Goal: Use online tool/utility: Use a website feature to perform a specific function

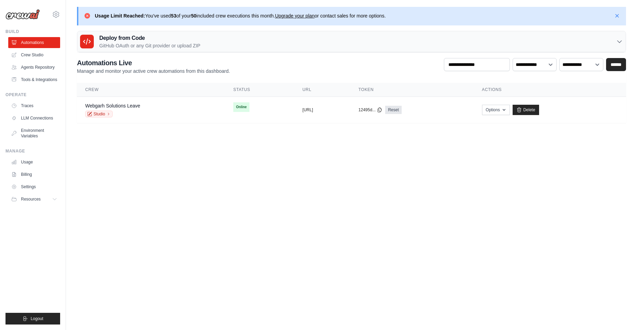
click at [401, 237] on body "[PERSON_NAME][EMAIL_ADDRESS][DOMAIN_NAME] Settings Build Automations" at bounding box center [318, 165] width 637 height 330
click at [185, 13] on p "Usage Limit Reached: You've used 53 of your 50 included crew executions this mo…" at bounding box center [240, 15] width 291 height 7
click at [35, 55] on link "Crew Studio" at bounding box center [35, 54] width 52 height 11
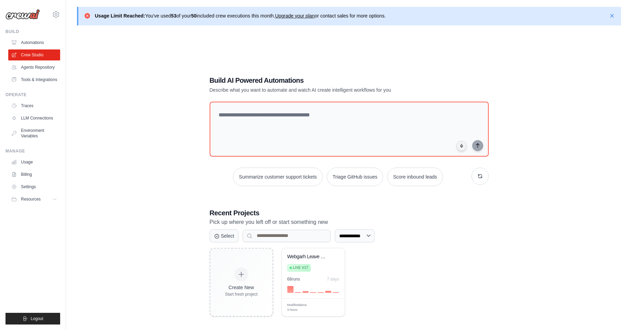
scroll to position [38, 0]
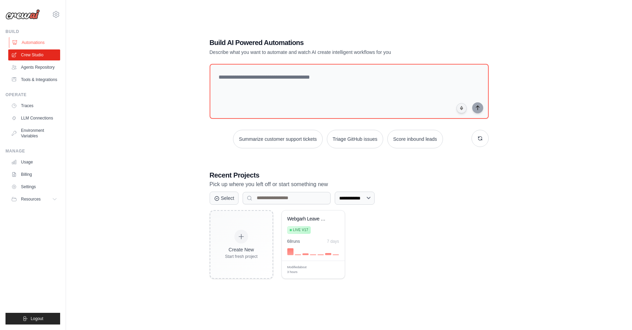
click at [42, 42] on link "Automations" at bounding box center [35, 42] width 52 height 11
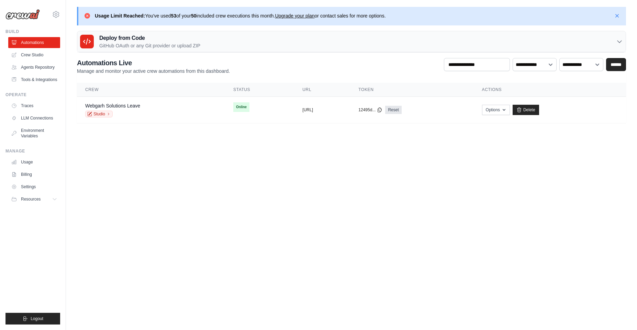
click at [176, 15] on strong "53" at bounding box center [173, 15] width 5 height 5
click at [197, 16] on strong "50" at bounding box center [193, 15] width 5 height 5
click at [212, 17] on p "Usage Limit Reached: You've used 53 of your 50 included crew executions this mo…" at bounding box center [240, 15] width 291 height 7
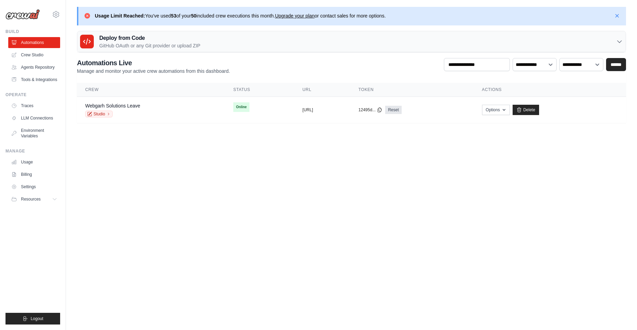
drag, startPoint x: 212, startPoint y: 17, endPoint x: 272, endPoint y: 18, distance: 60.1
click at [272, 18] on p "Usage Limit Reached: You've used 53 of your 50 included crew executions this mo…" at bounding box center [240, 15] width 291 height 7
click at [334, 194] on body "[PERSON_NAME][EMAIL_ADDRESS][DOMAIN_NAME] Settings Build Automations" at bounding box center [318, 165] width 637 height 330
drag, startPoint x: 595, startPoint y: 226, endPoint x: 595, endPoint y: 201, distance: 25.1
click at [594, 226] on body "[PERSON_NAME][EMAIL_ADDRESS][DOMAIN_NAME] Settings Build Automations" at bounding box center [318, 165] width 637 height 330
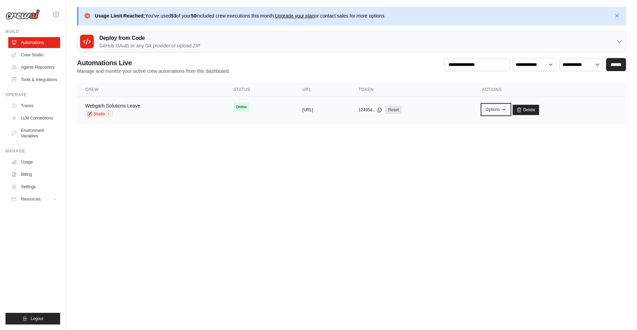
click at [507, 110] on icon "button" at bounding box center [503, 109] width 5 height 5
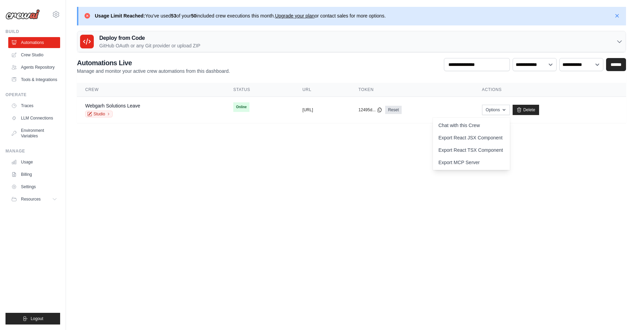
click at [222, 159] on body "[PERSON_NAME][EMAIL_ADDRESS][DOMAIN_NAME] Settings Build Automations" at bounding box center [318, 165] width 637 height 330
click at [98, 114] on link "Studio" at bounding box center [98, 114] width 27 height 7
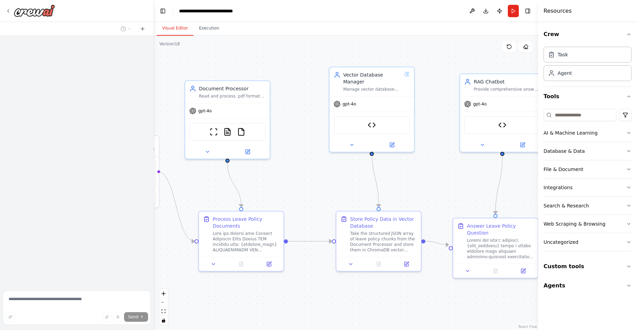
drag, startPoint x: 333, startPoint y: 288, endPoint x: 308, endPoint y: 305, distance: 29.8
click at [308, 305] on div ".deletable-edge-delete-btn { width: 20px; height: 20px; border: 0px solid #ffff…" at bounding box center [346, 183] width 384 height 294
click at [398, 183] on div ".deletable-edge-delete-btn { width: 20px; height: 20px; border: 0px solid #ffff…" at bounding box center [346, 183] width 384 height 294
click at [404, 200] on div ".deletable-edge-delete-btn { width: 20px; height: 20px; border: 0px solid #ffff…" at bounding box center [346, 183] width 384 height 294
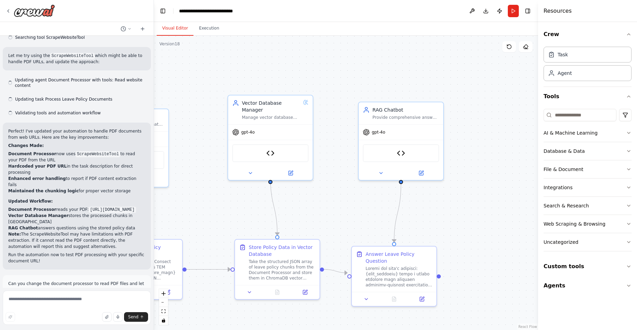
drag, startPoint x: 461, startPoint y: 238, endPoint x: 516, endPoint y: 203, distance: 65.1
click at [516, 203] on div ".deletable-edge-delete-btn { width: 20px; height: 20px; border: 0px solid #ffff…" at bounding box center [346, 183] width 384 height 294
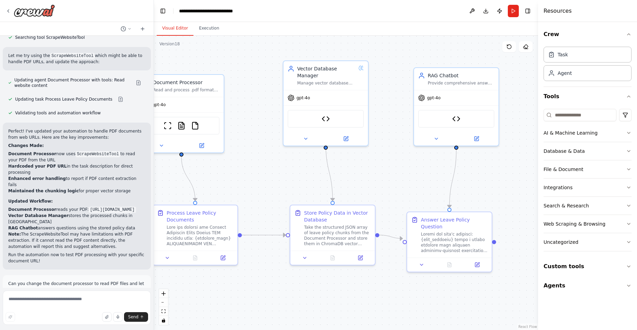
scroll to position [28651, 0]
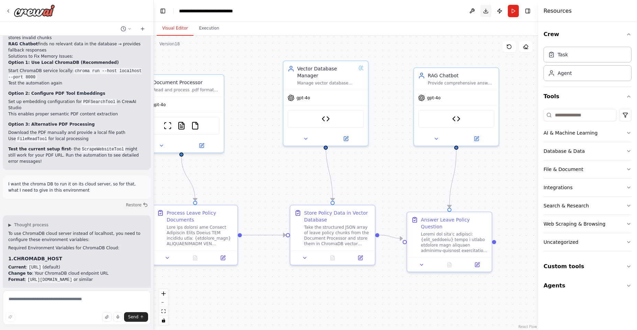
click at [483, 10] on button "Download" at bounding box center [485, 11] width 11 height 12
drag, startPoint x: 73, startPoint y: 201, endPoint x: 118, endPoint y: 201, distance: 45.7
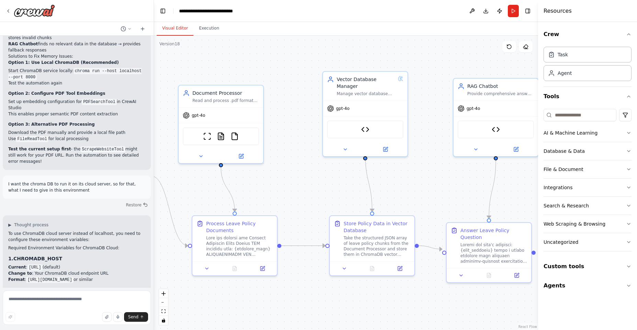
drag, startPoint x: 500, startPoint y: 170, endPoint x: 538, endPoint y: 179, distance: 39.3
click at [538, 179] on div "I want to create a chatbot for Webgarh Solutions Leave Policy and that must be …" at bounding box center [318, 165] width 637 height 330
